Goal: Information Seeking & Learning: Find specific page/section

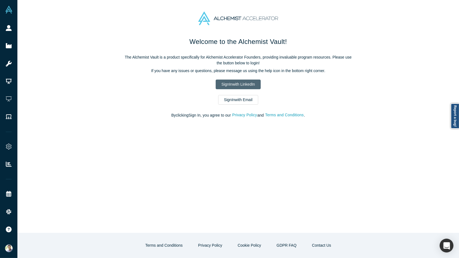
click at [225, 85] on link "Sign In with LinkedIn" at bounding box center [238, 85] width 45 height 10
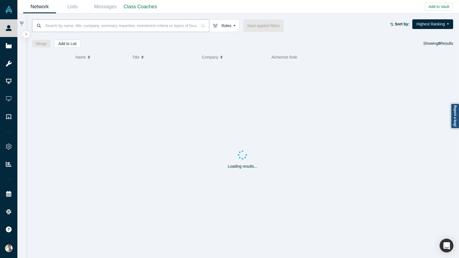
click at [59, 27] on input at bounding box center [121, 25] width 153 height 13
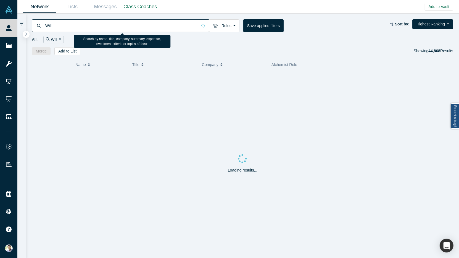
type input "Will"
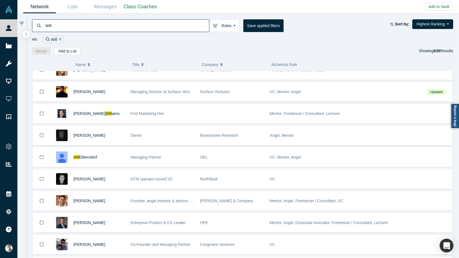
scroll to position [247, 0]
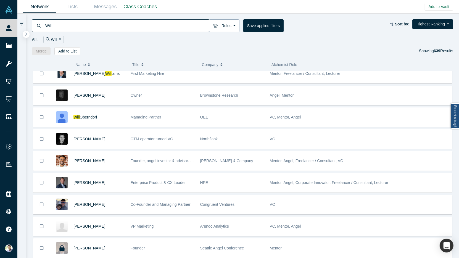
click at [233, 25] on button "Roles" at bounding box center [224, 25] width 30 height 13
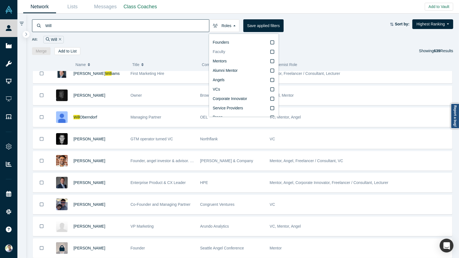
click at [273, 52] on icon at bounding box center [272, 52] width 4 height 4
click at [0, 0] on input "Faculty" at bounding box center [0, 0] width 0 height 0
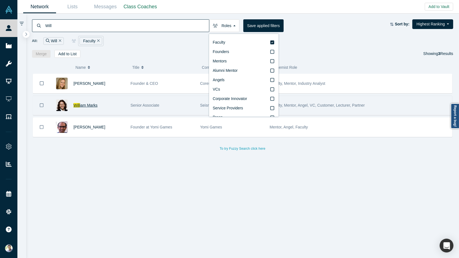
click at [80, 103] on span "iam Marks" at bounding box center [89, 105] width 18 height 4
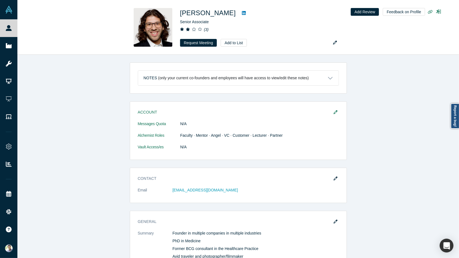
click at [100, 94] on div "Notes (only your current co-founders and employees will have access to view/edi…" at bounding box center [238, 156] width 442 height 203
